Goal: Check status: Check status

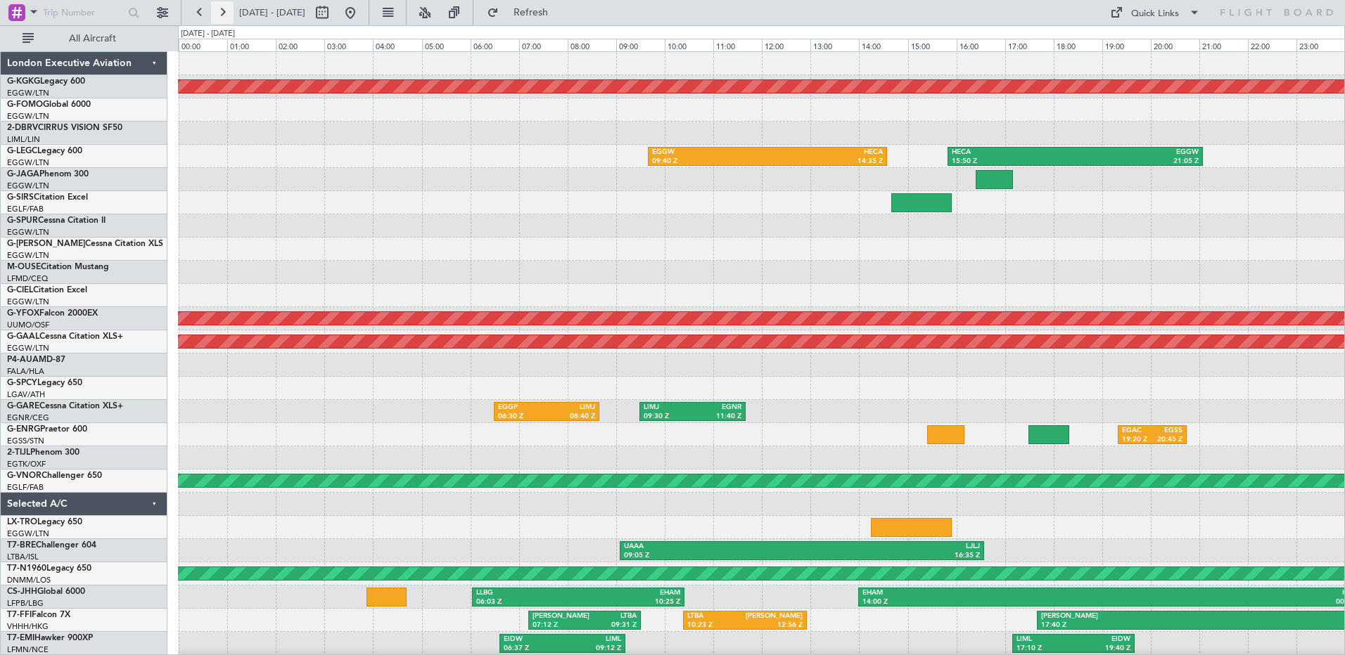
click at [224, 12] on button at bounding box center [222, 12] width 23 height 23
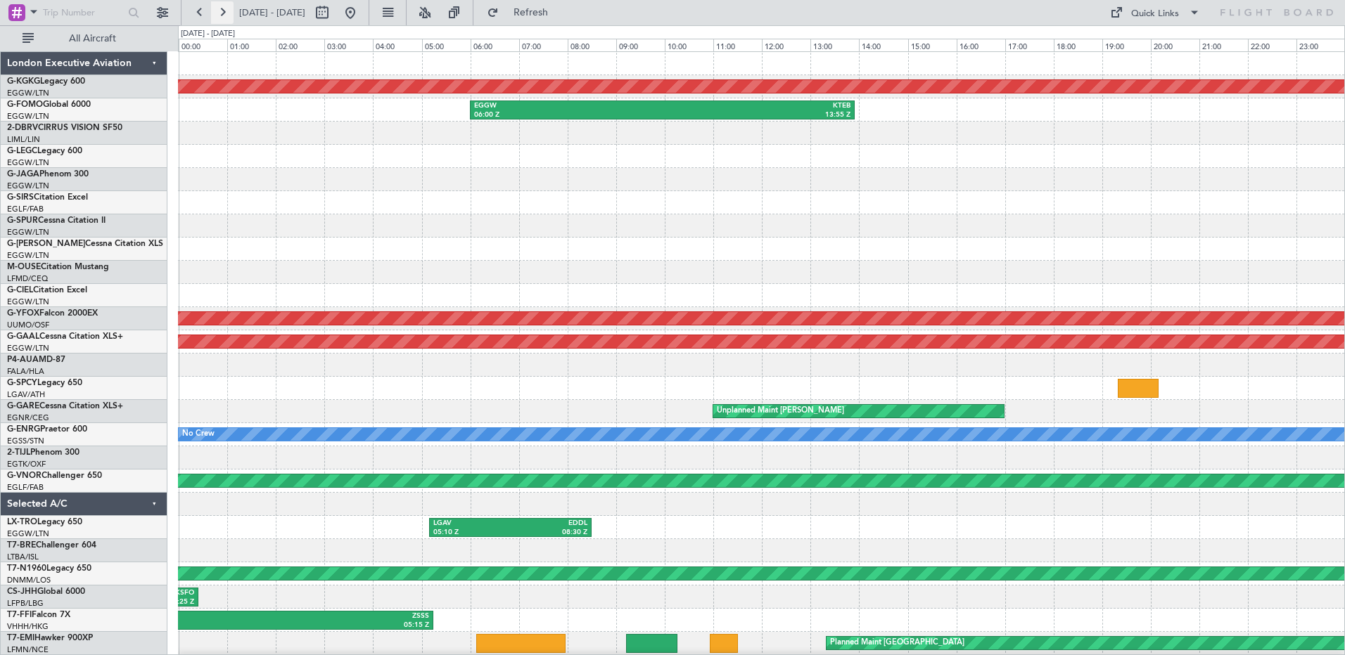
click at [224, 12] on button at bounding box center [222, 12] width 23 height 23
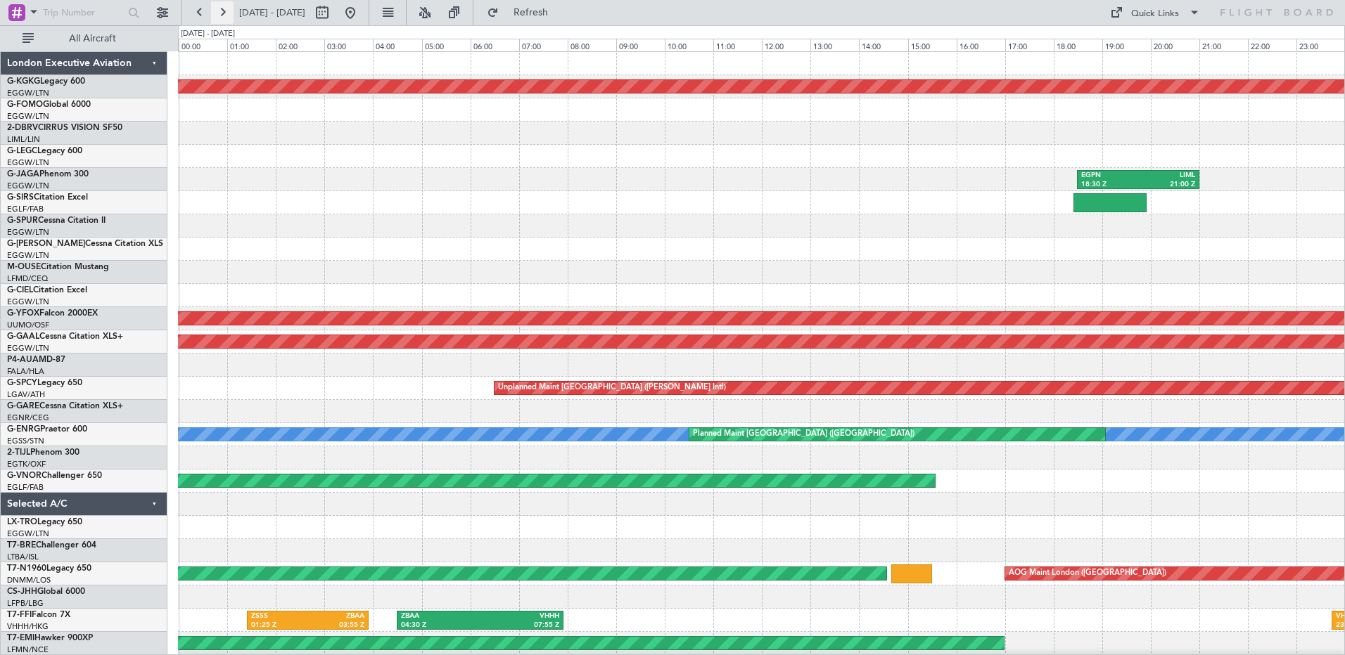
click at [224, 12] on button at bounding box center [222, 12] width 23 height 23
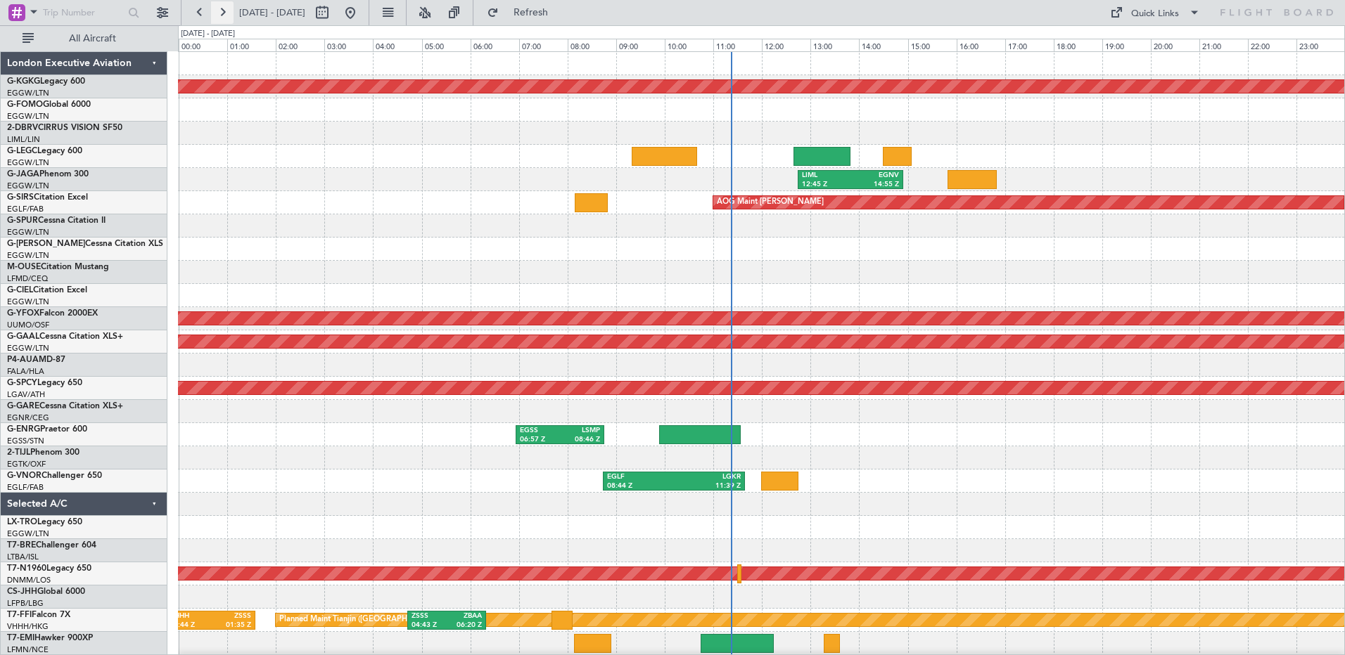
click at [222, 11] on button at bounding box center [222, 12] width 23 height 23
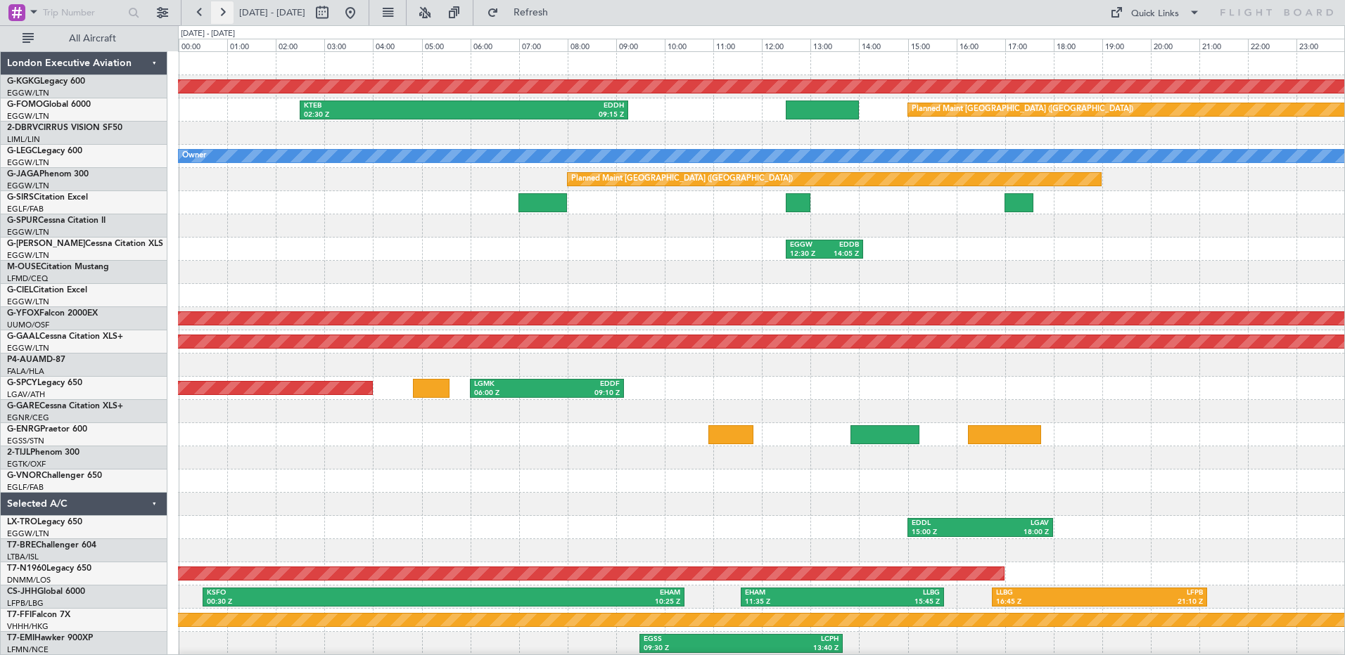
click at [226, 11] on button at bounding box center [222, 12] width 23 height 23
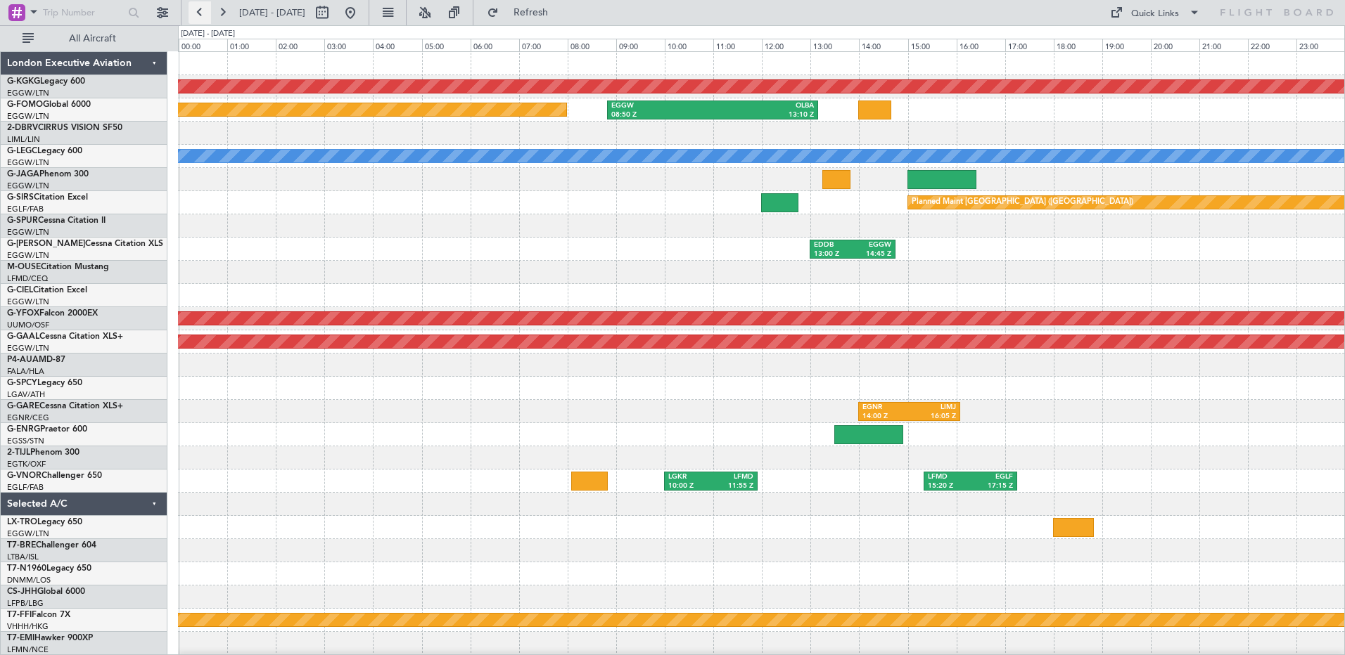
click at [197, 9] on button at bounding box center [199, 12] width 23 height 23
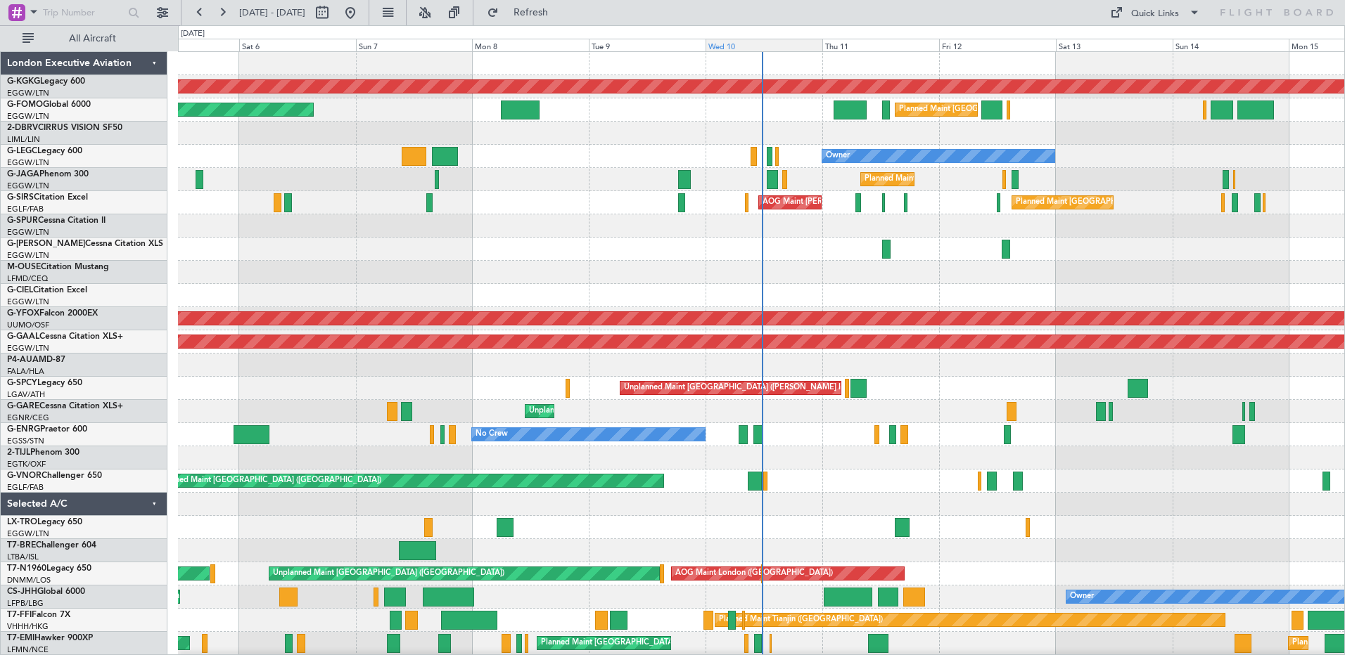
click at [735, 46] on div "Wed 10" at bounding box center [763, 45] width 117 height 13
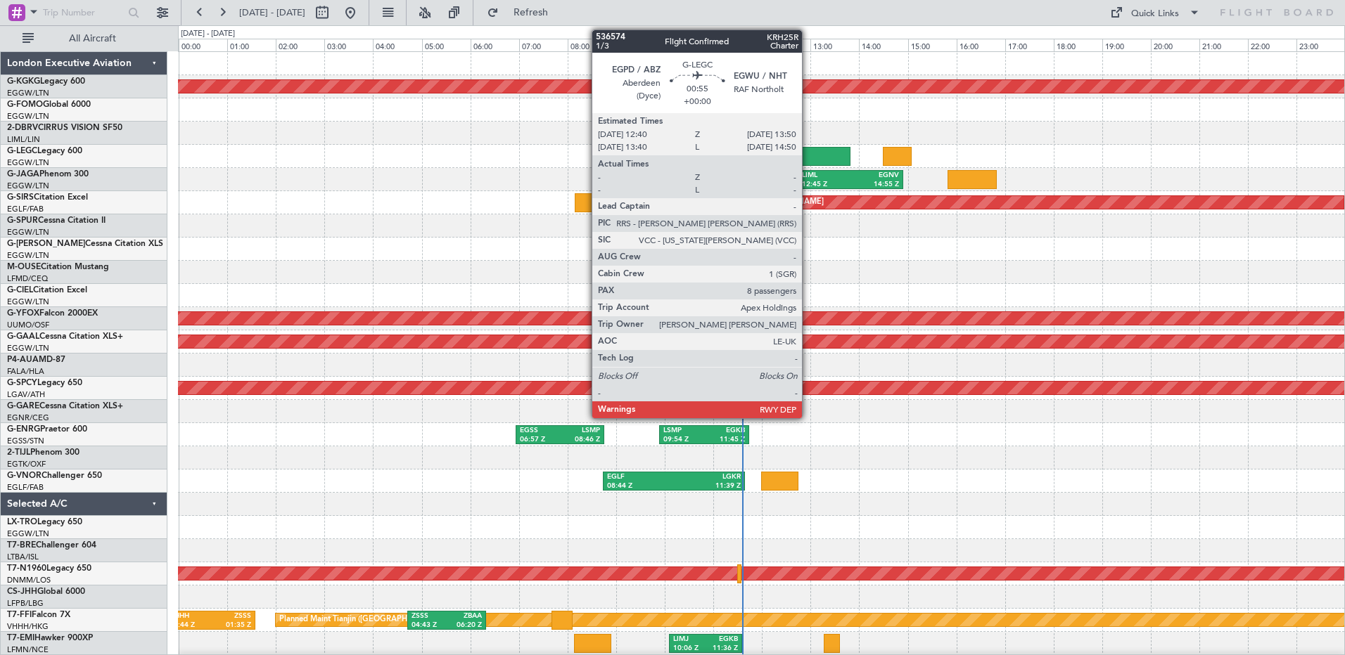
click at [808, 154] on div at bounding box center [821, 156] width 57 height 19
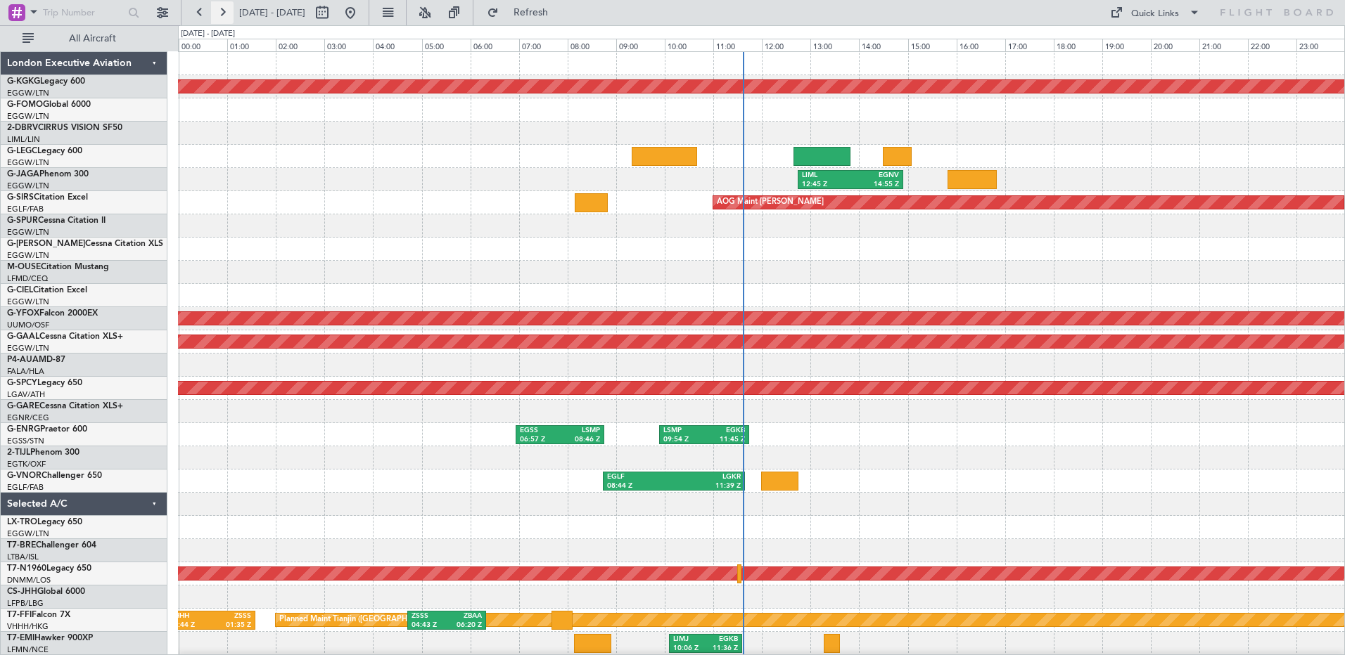
click at [222, 12] on button at bounding box center [222, 12] width 23 height 23
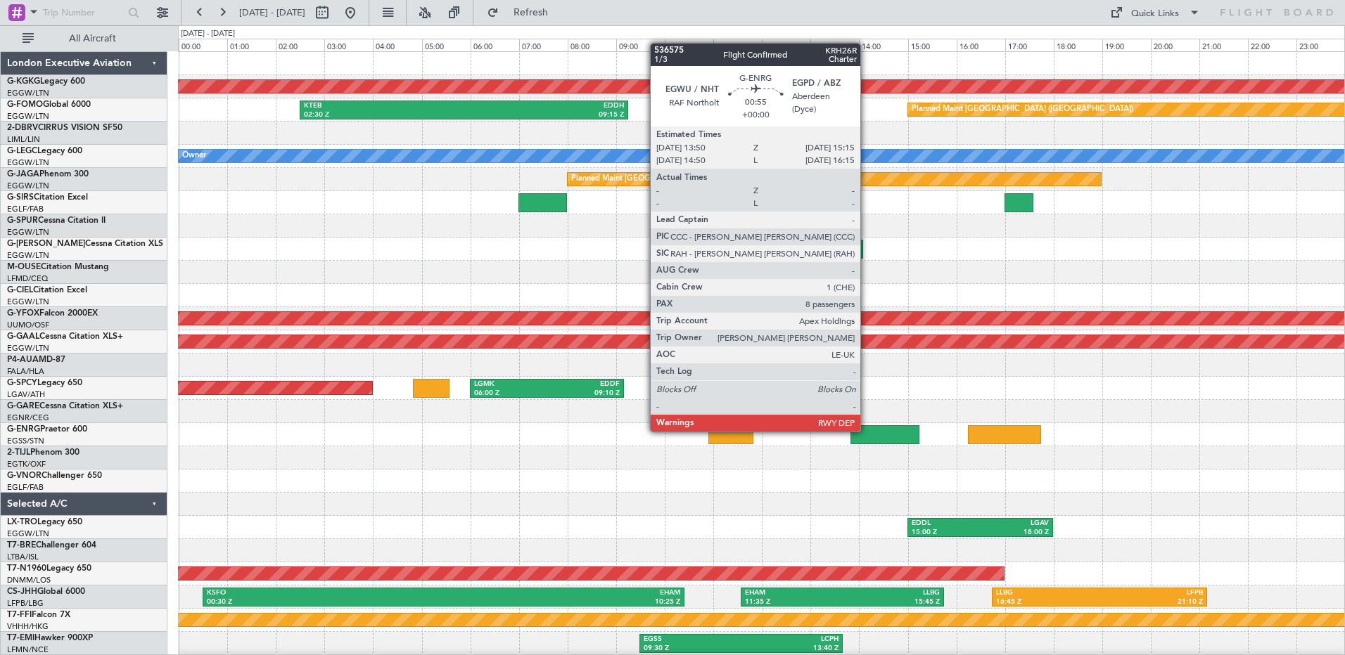
click at [866, 430] on div at bounding box center [884, 435] width 69 height 19
